Goal: Communication & Community: Participate in discussion

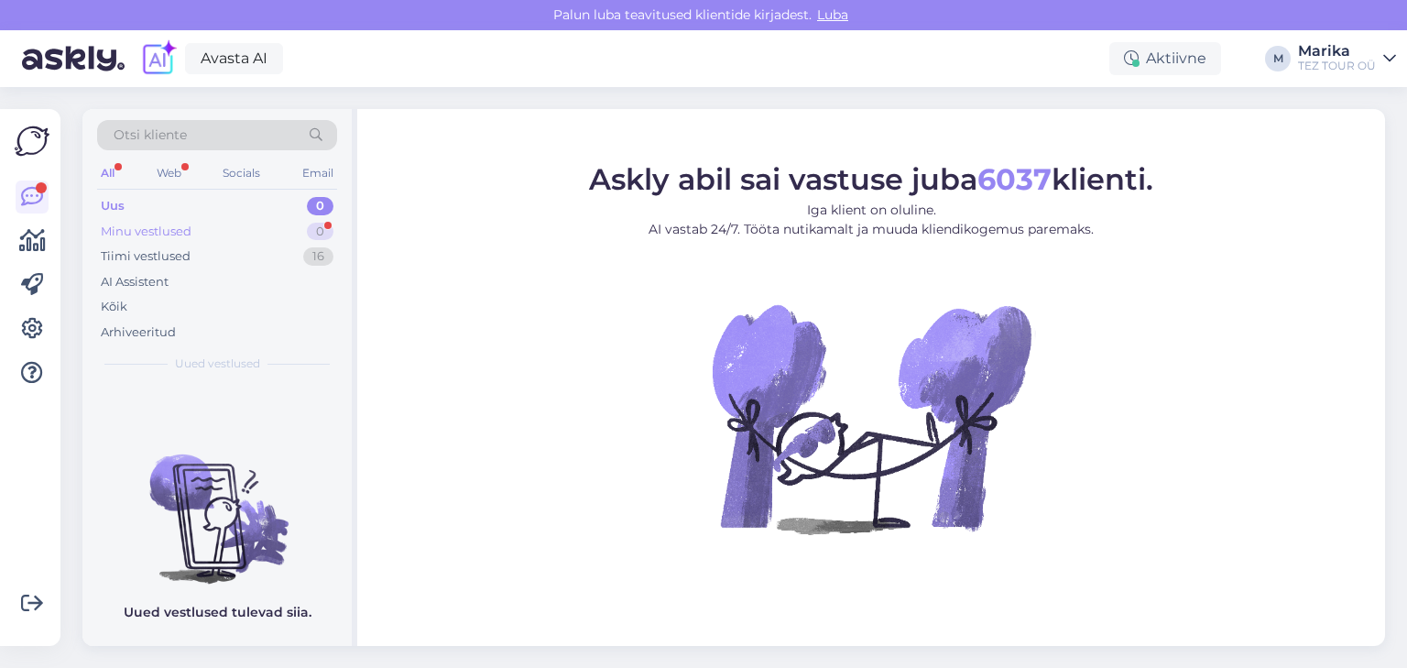
click at [163, 231] on div "Minu vestlused" at bounding box center [146, 232] width 91 height 18
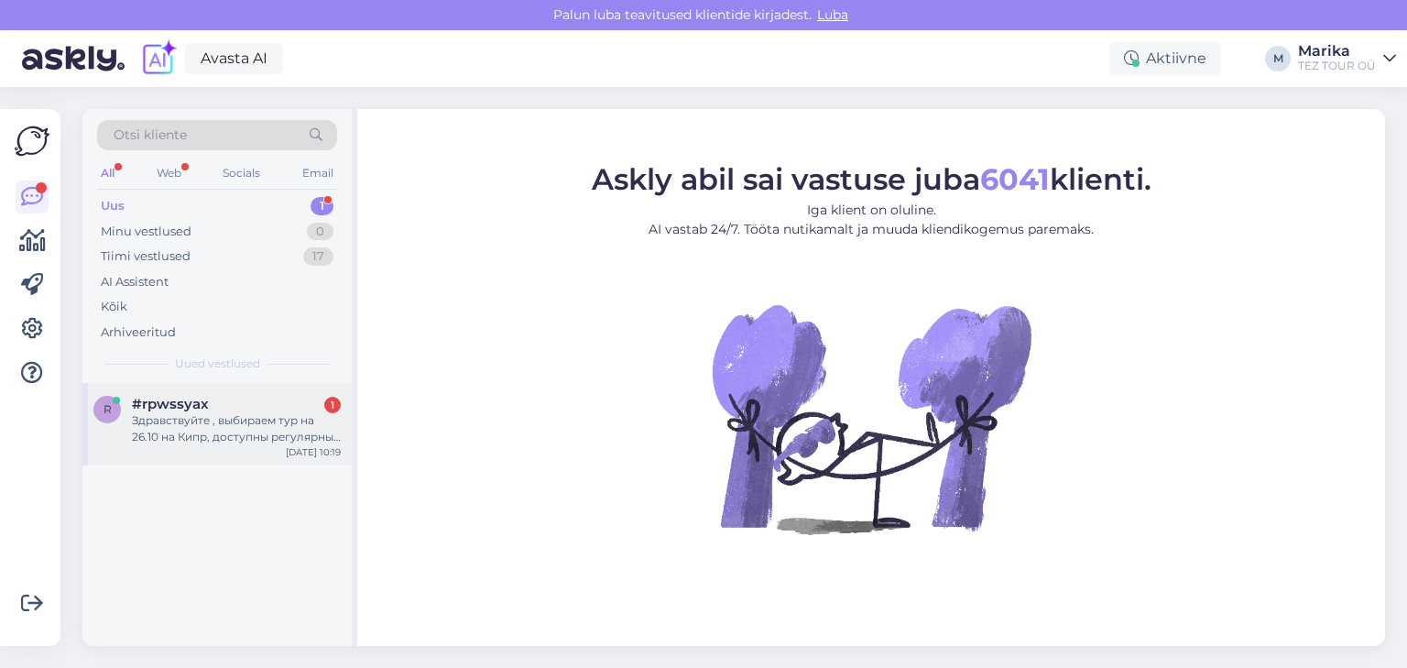
click at [231, 414] on div "Здравствуйте , выбираем тур на 26.10 на Кипр, доступны регулярные рейсы , но по…" at bounding box center [236, 428] width 209 height 33
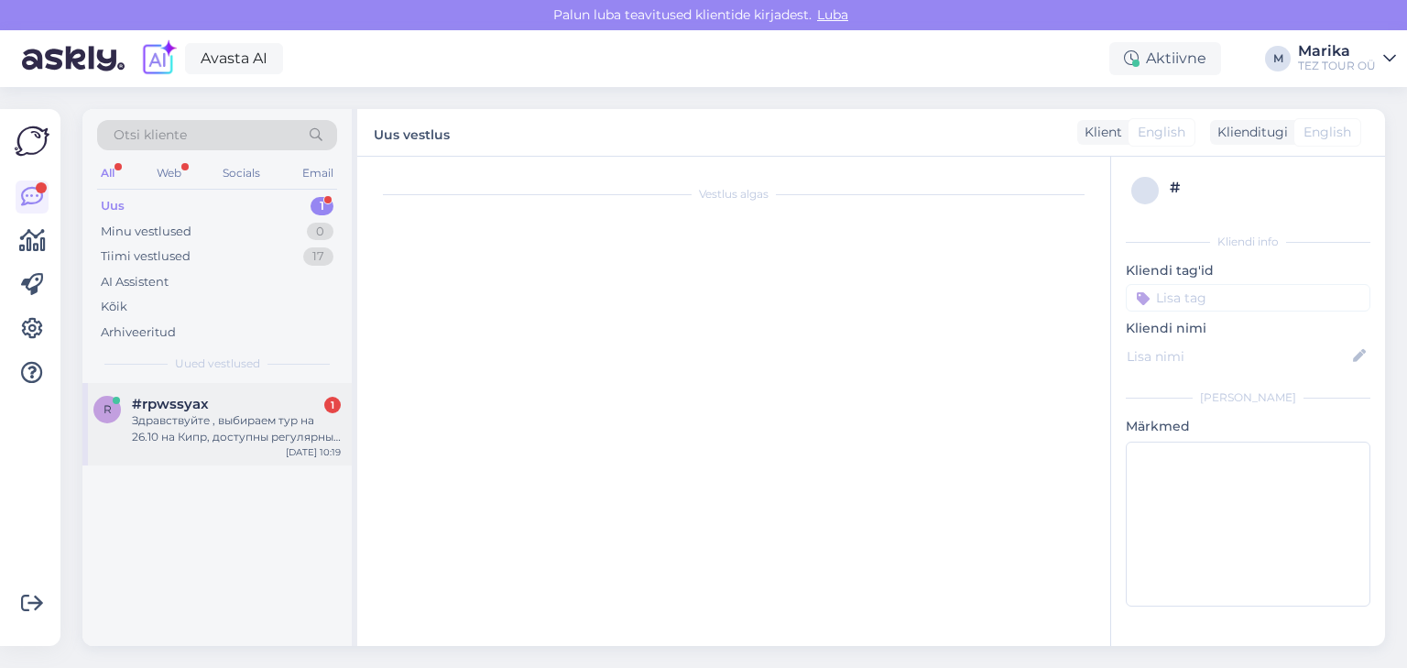
scroll to position [16, 0]
